Goal: Transaction & Acquisition: Purchase product/service

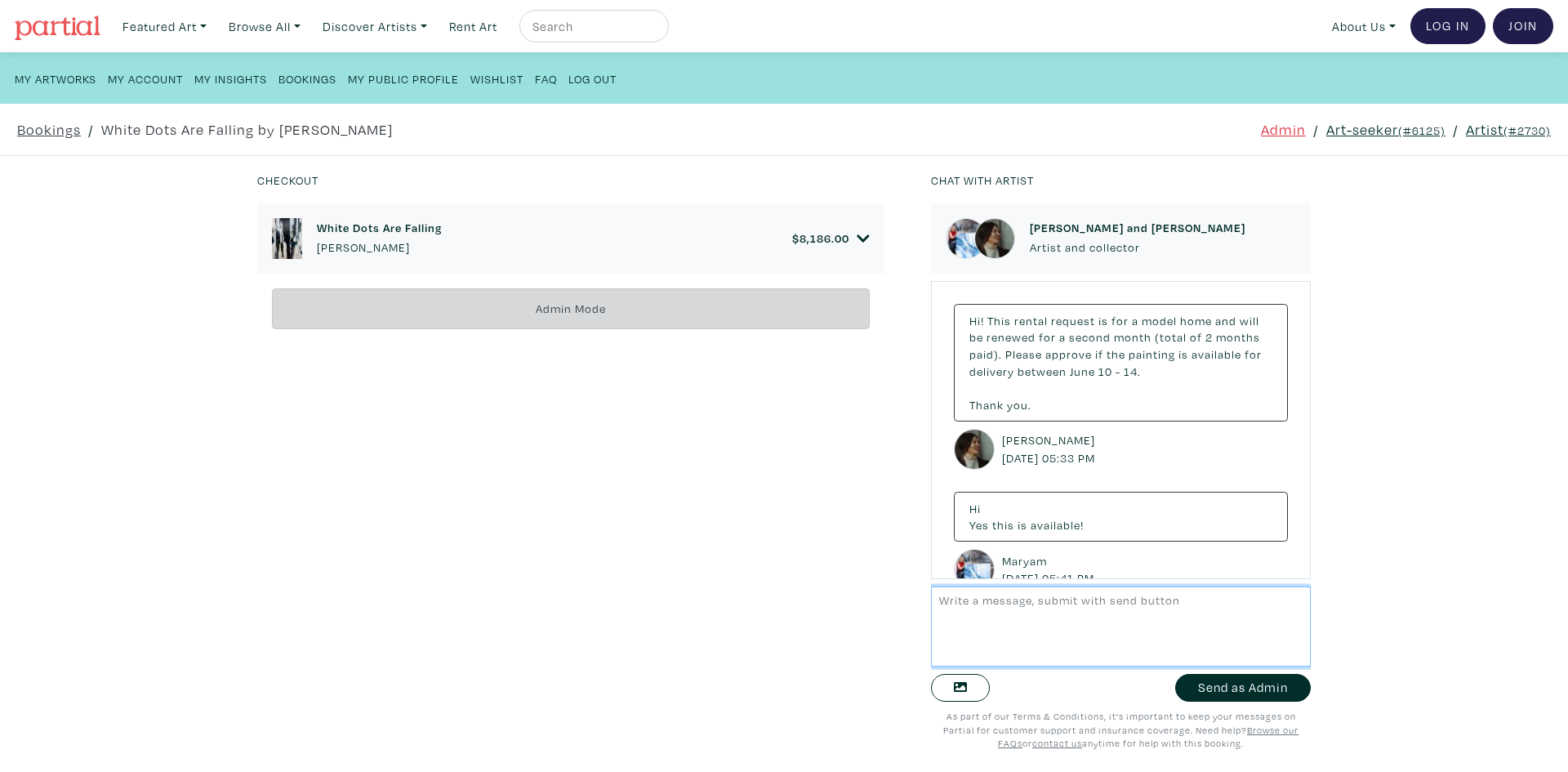
scroll to position [8756, 0]
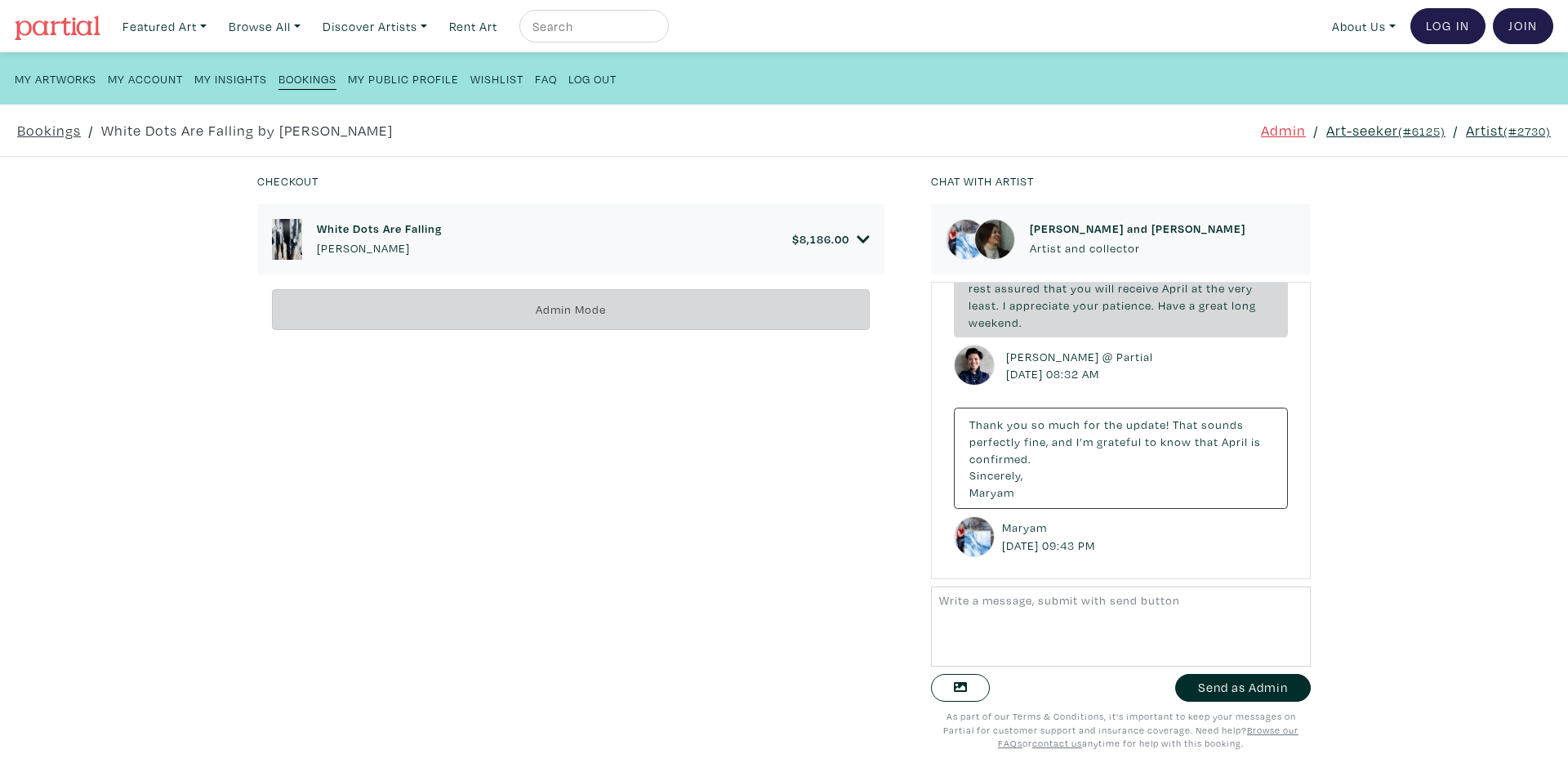
click at [1327, 127] on link "Art-seeker (#6125)" at bounding box center [1386, 130] width 119 height 22
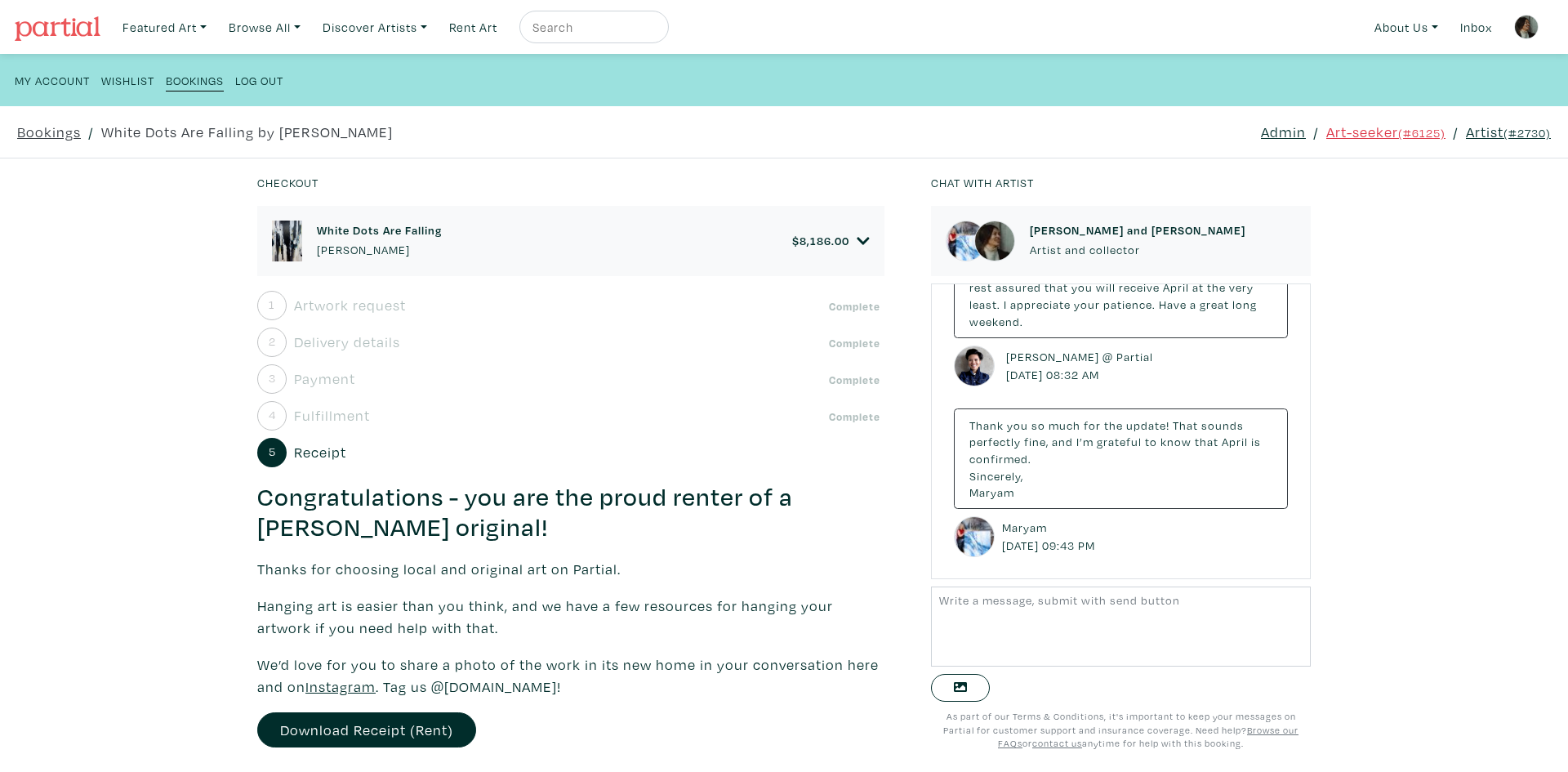
click at [857, 234] on icon at bounding box center [863, 240] width 13 height 14
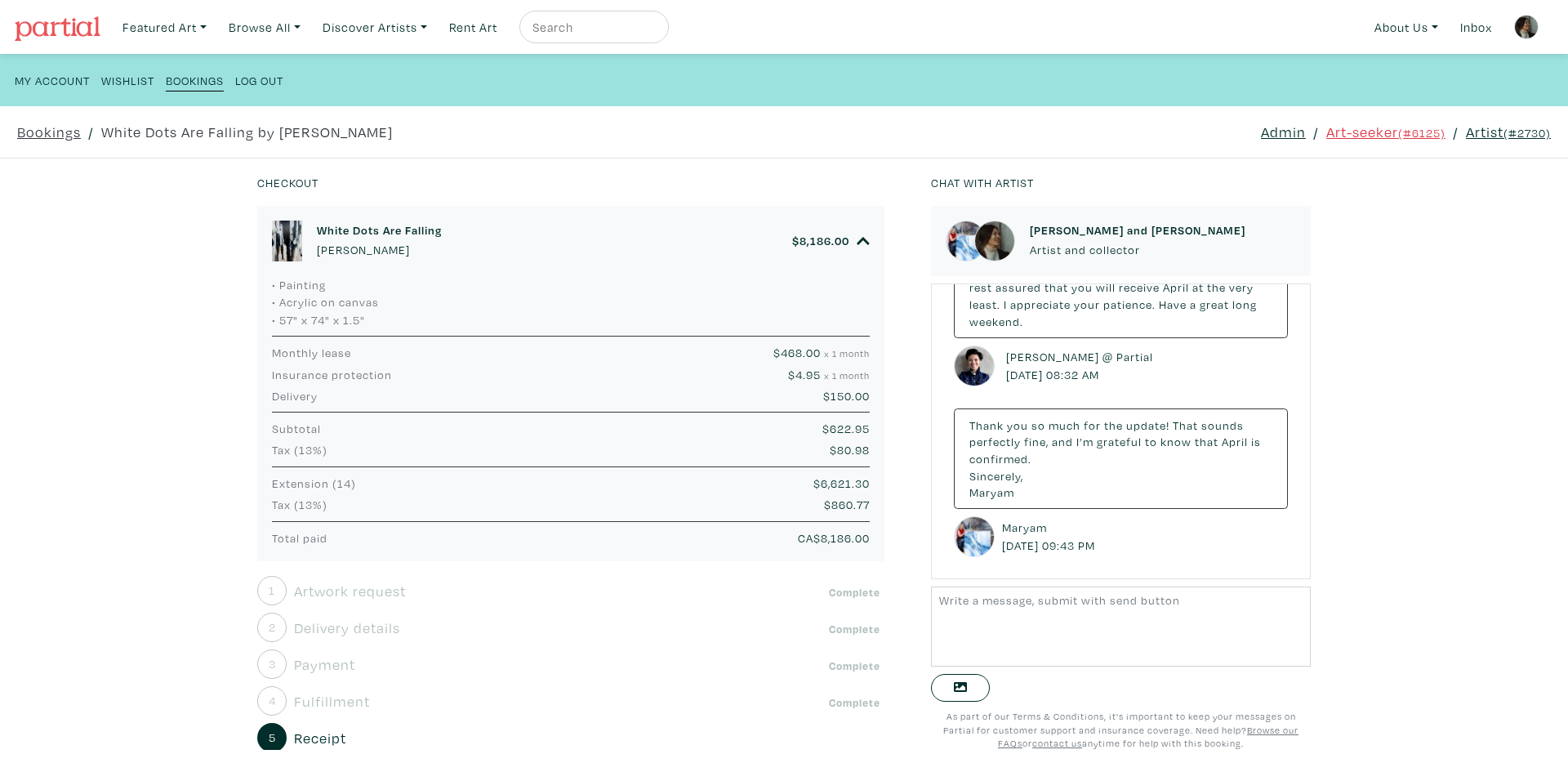
click at [376, 234] on h6 "White Dots Are Falling" at bounding box center [380, 230] width 125 height 14
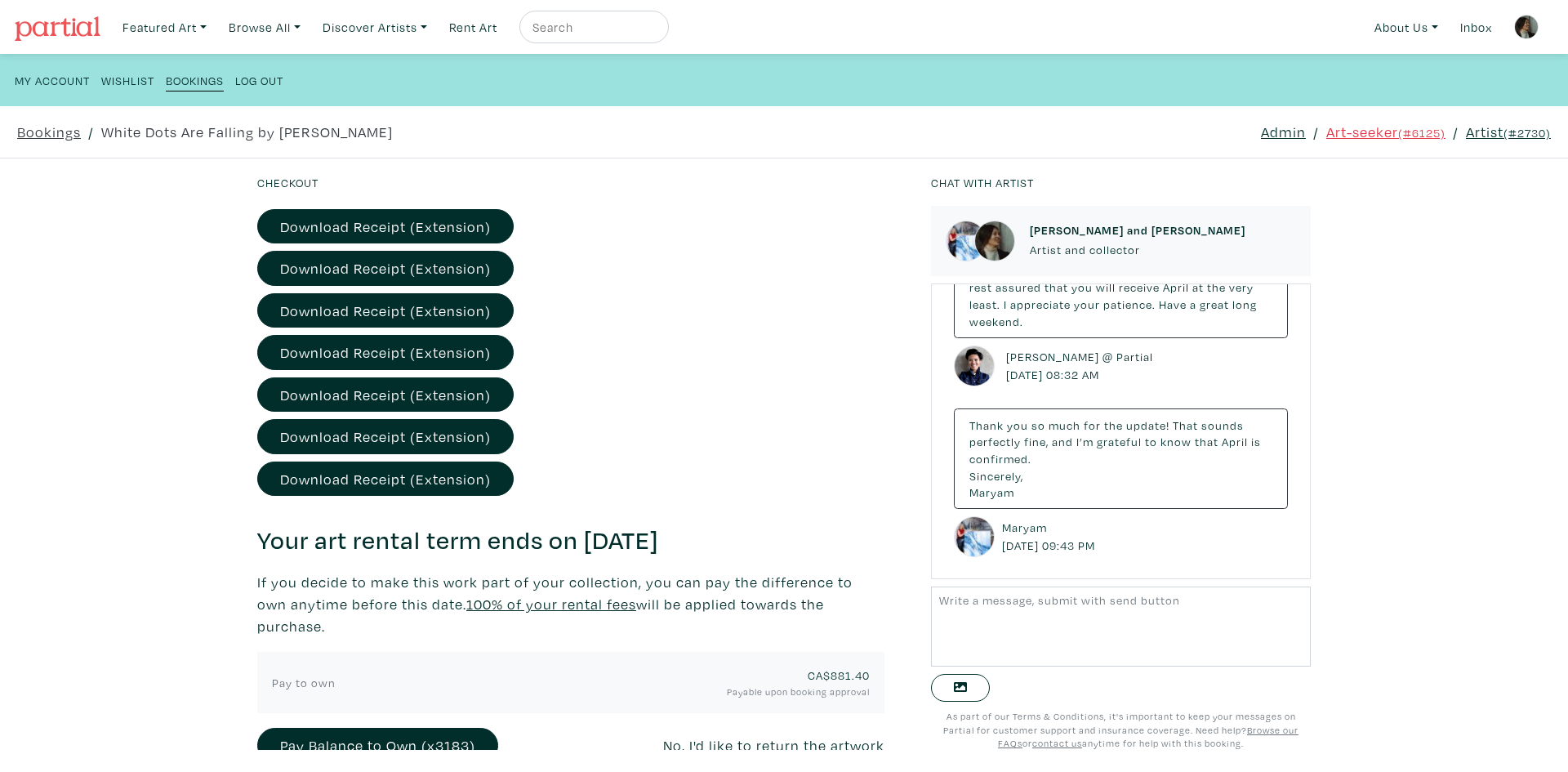
scroll to position [1183, 0]
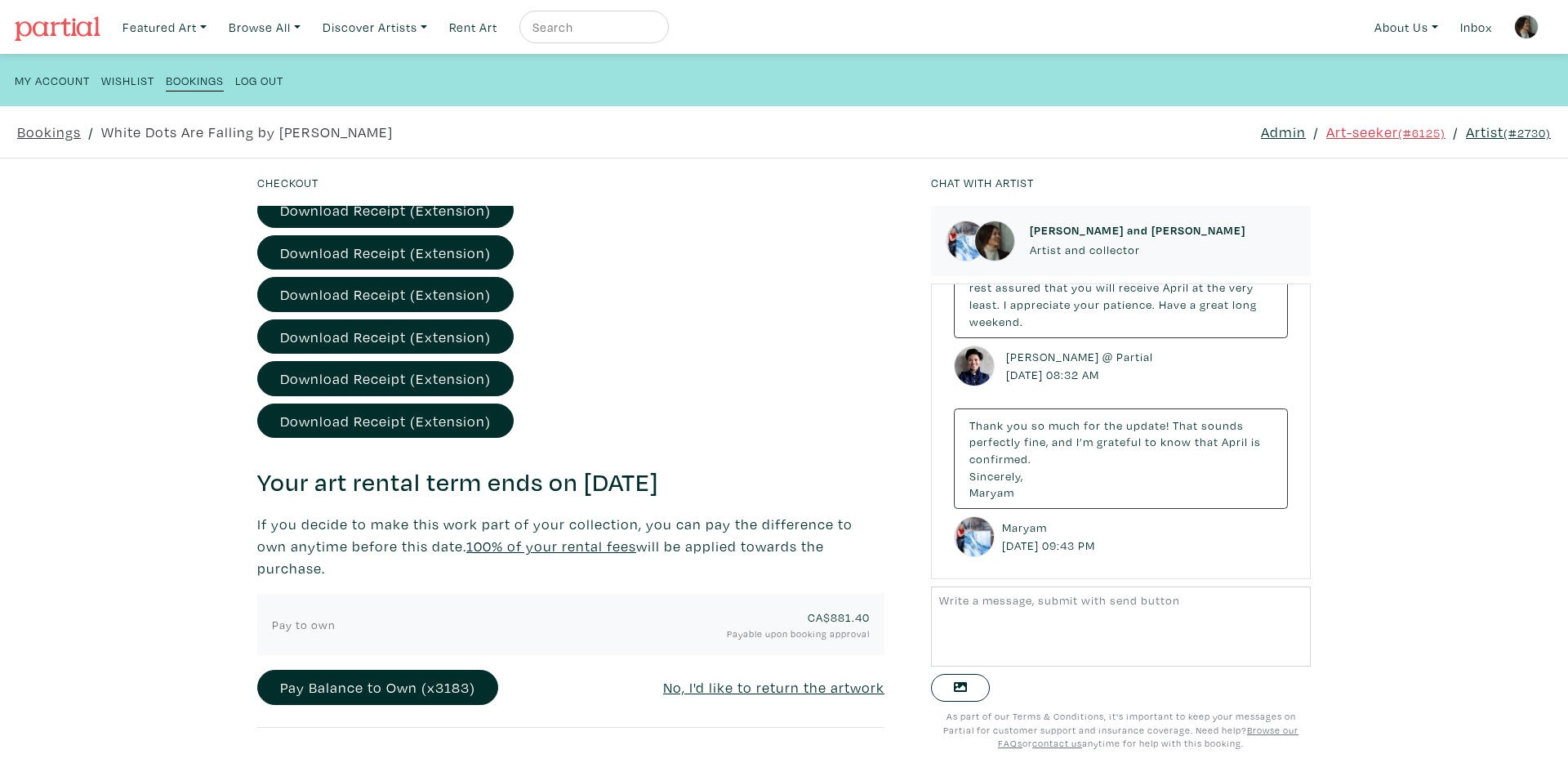
click at [567, 571] on p "If you decide to make this work part of your collection, you can pay the differ…" at bounding box center [571, 546] width 628 height 66
click at [403, 686] on button "Pay Balance to Own (x3183)" at bounding box center [377, 687] width 241 height 36
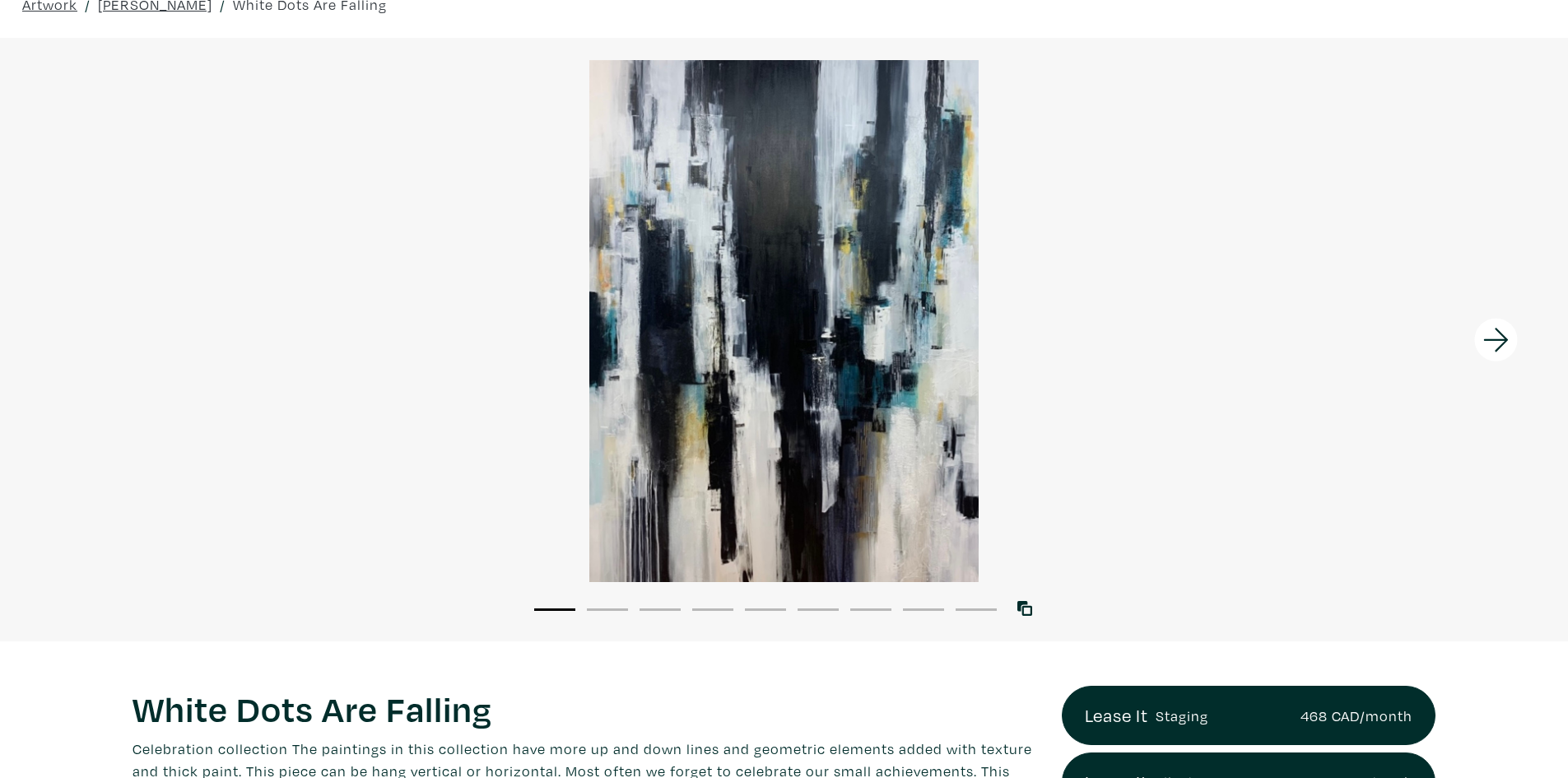
scroll to position [247, 0]
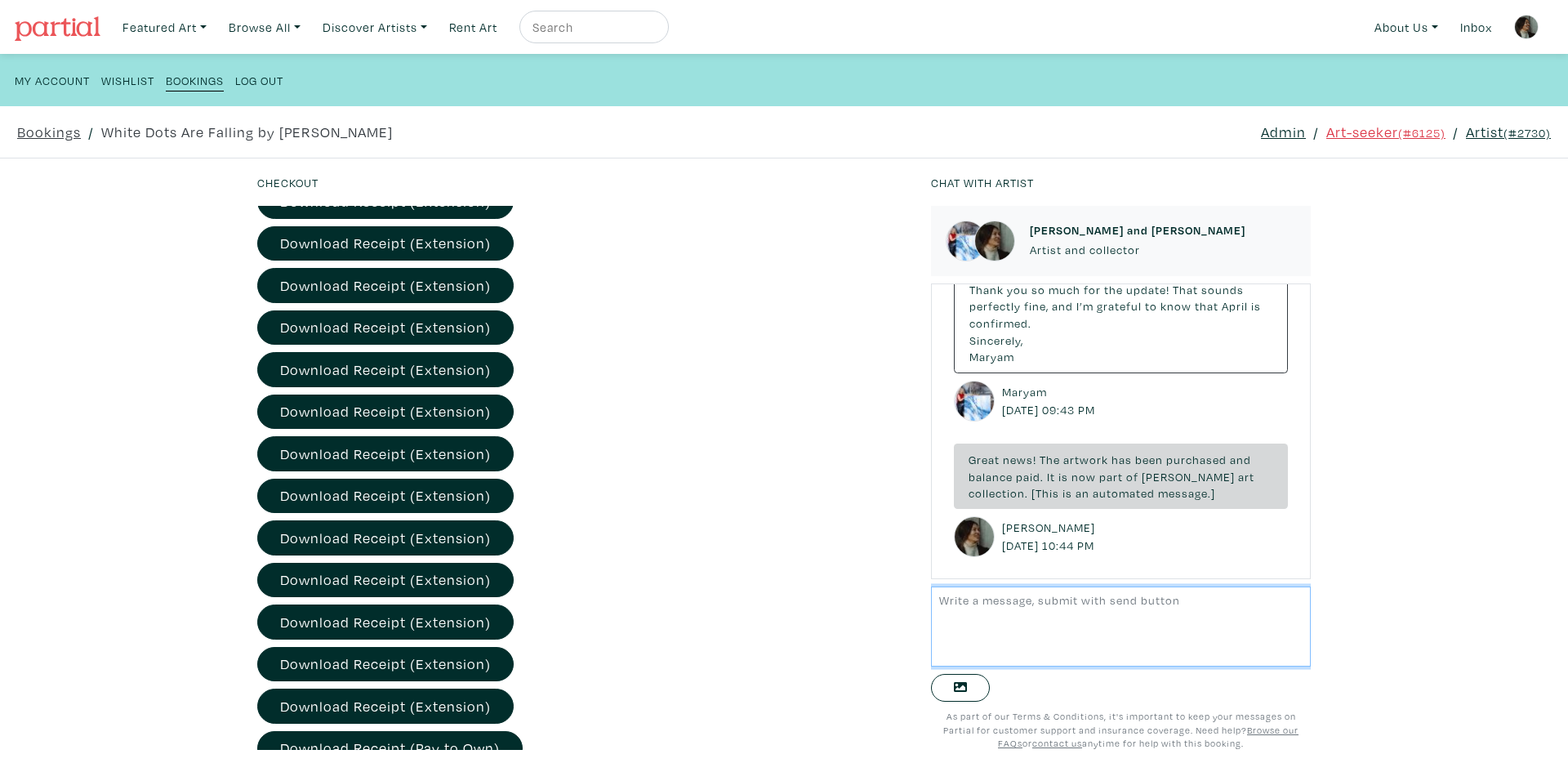
scroll to position [681, 0]
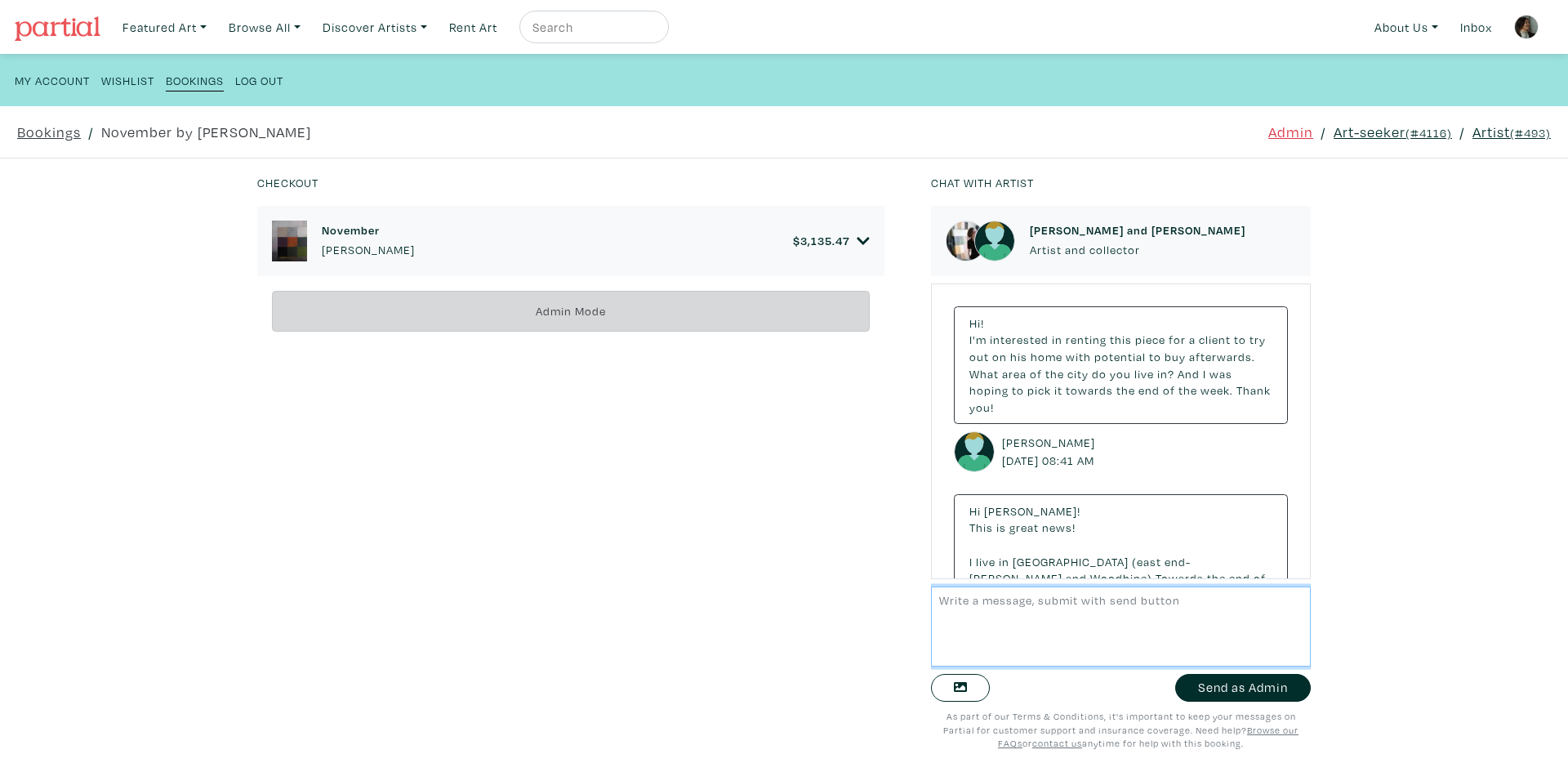
scroll to position [7101, 0]
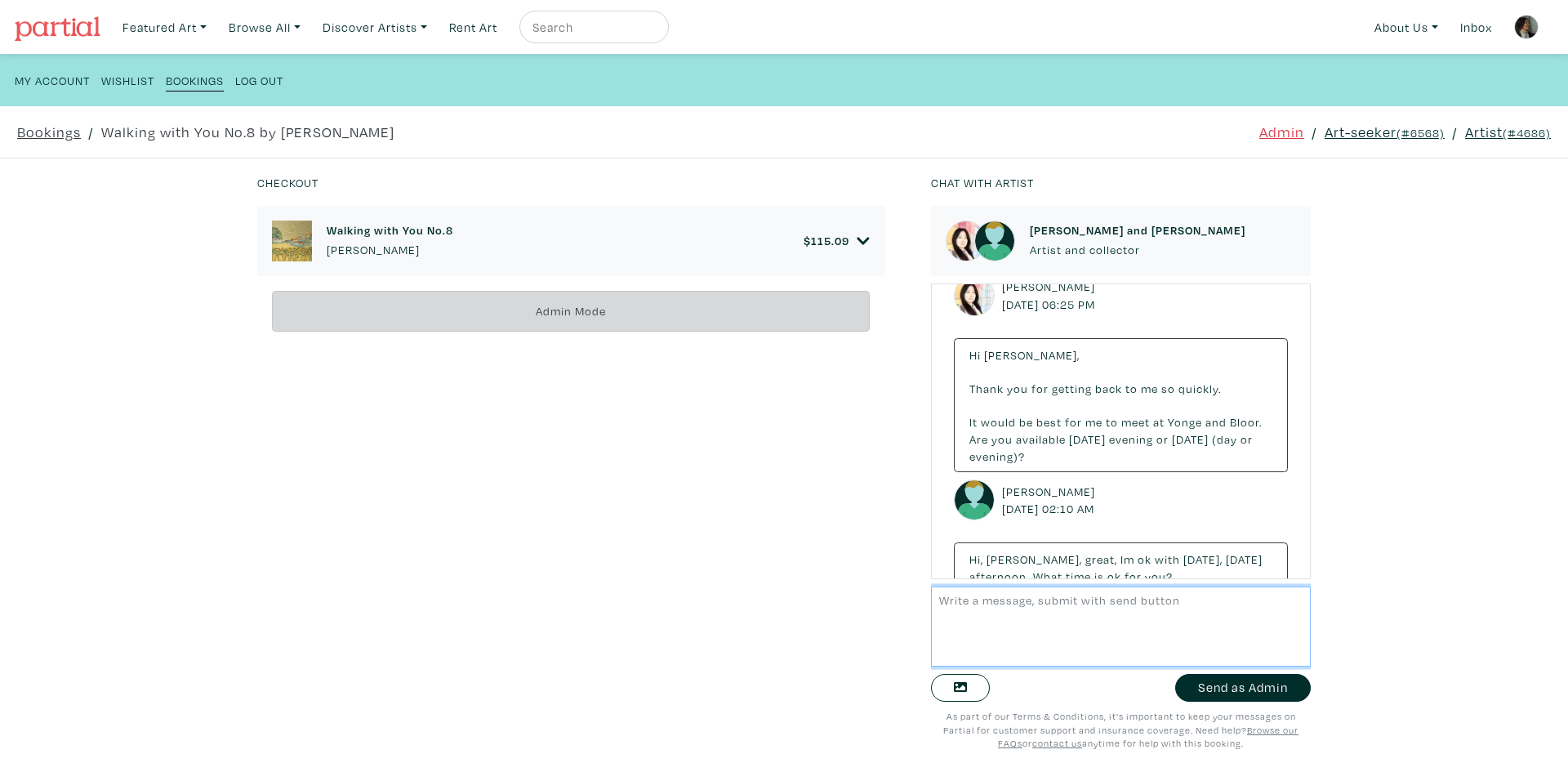
scroll to position [3, 0]
